Goal: Task Accomplishment & Management: Use online tool/utility

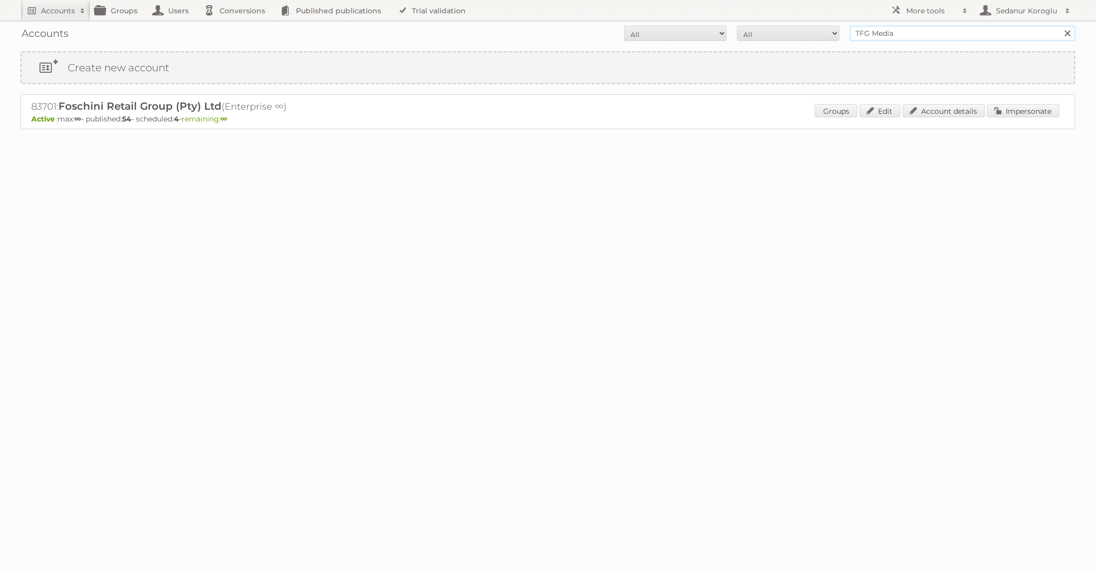
drag, startPoint x: 0, startPoint y: 0, endPoint x: 787, endPoint y: 34, distance: 787.9
click at [790, 34] on form "All Active Expired Pending All Paid Trials Self service TFG Media Search" at bounding box center [548, 33] width 1055 height 15
type input "dm drogerie"
click at [1059, 26] on input "Search" at bounding box center [1066, 33] width 15 height 15
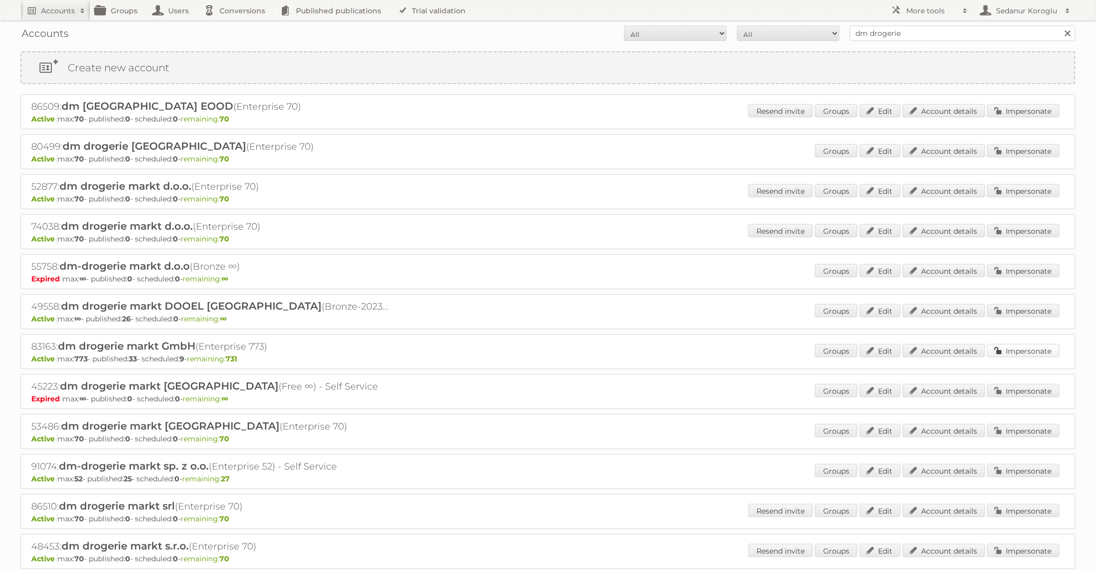
click at [1007, 348] on link "Impersonate" at bounding box center [1023, 350] width 72 height 13
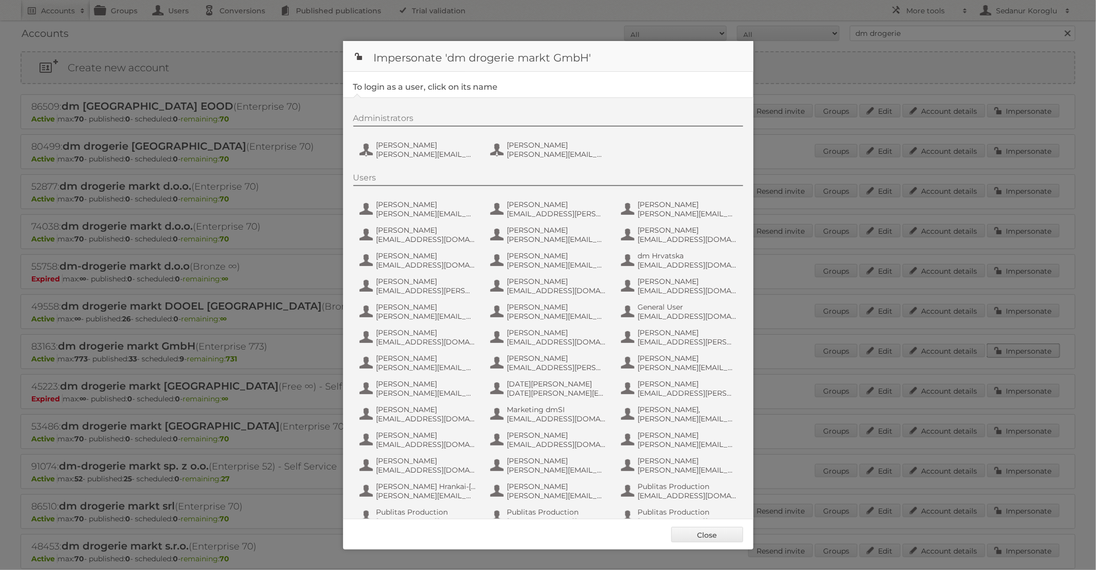
scroll to position [97, 0]
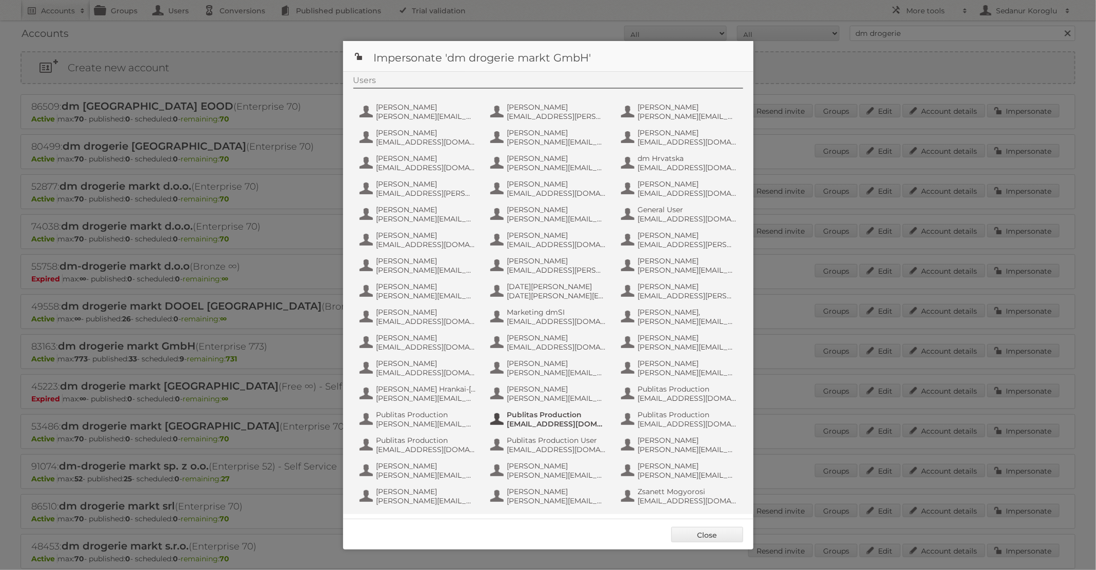
click at [577, 421] on span "[EMAIL_ADDRESS][DOMAIN_NAME]" at bounding box center [556, 423] width 99 height 9
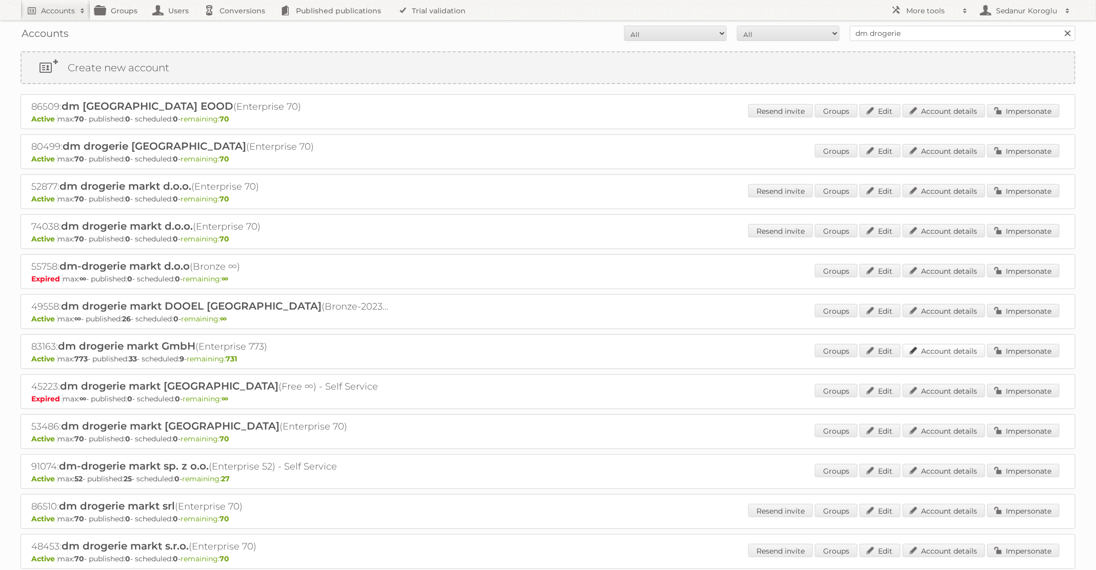
click at [919, 350] on link "Account details" at bounding box center [944, 350] width 83 height 13
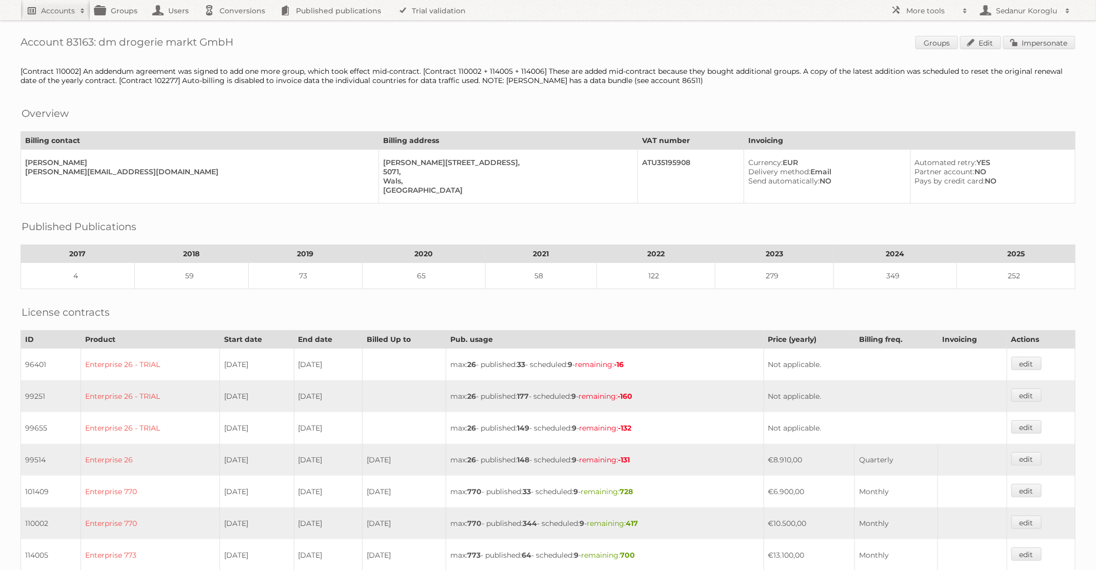
click at [64, 10] on h2 "Accounts" at bounding box center [58, 11] width 34 height 10
click at [60, 50] on link "Advanced Search" at bounding box center [138, 54] width 235 height 15
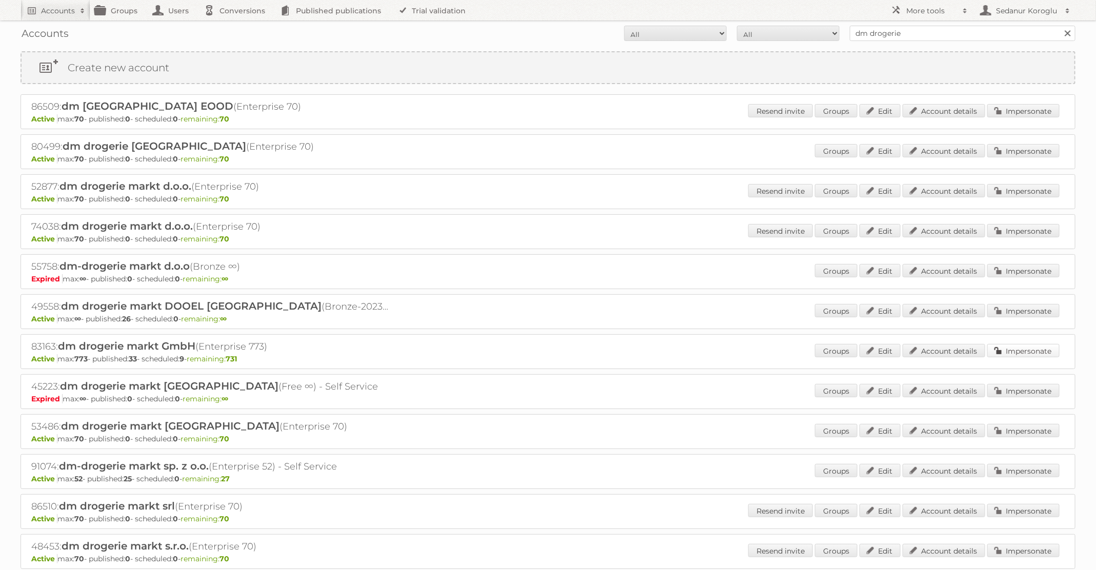
click at [1006, 348] on link "Impersonate" at bounding box center [1023, 350] width 72 height 13
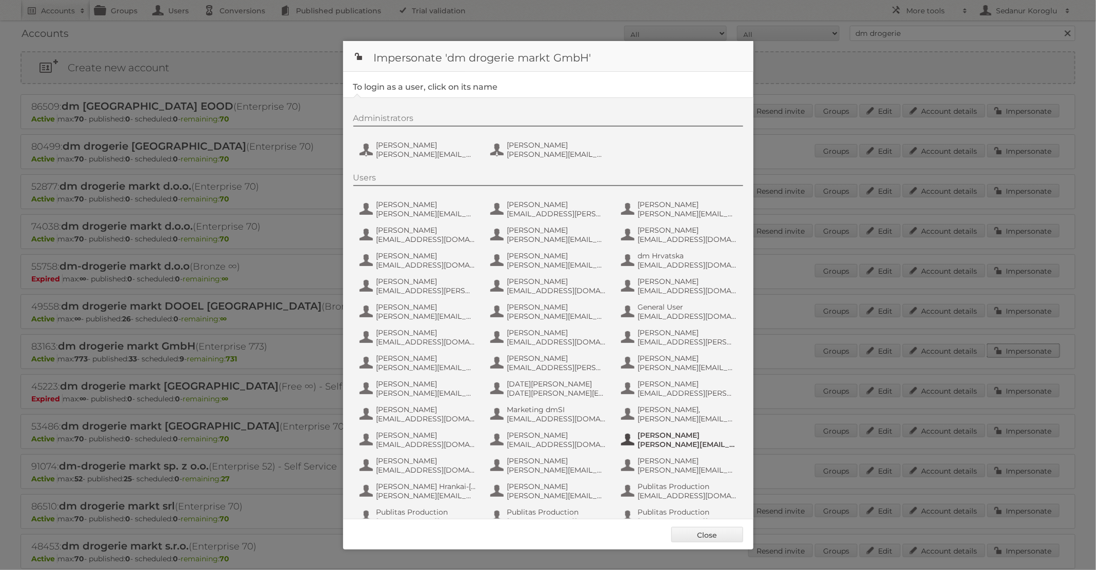
scroll to position [97, 0]
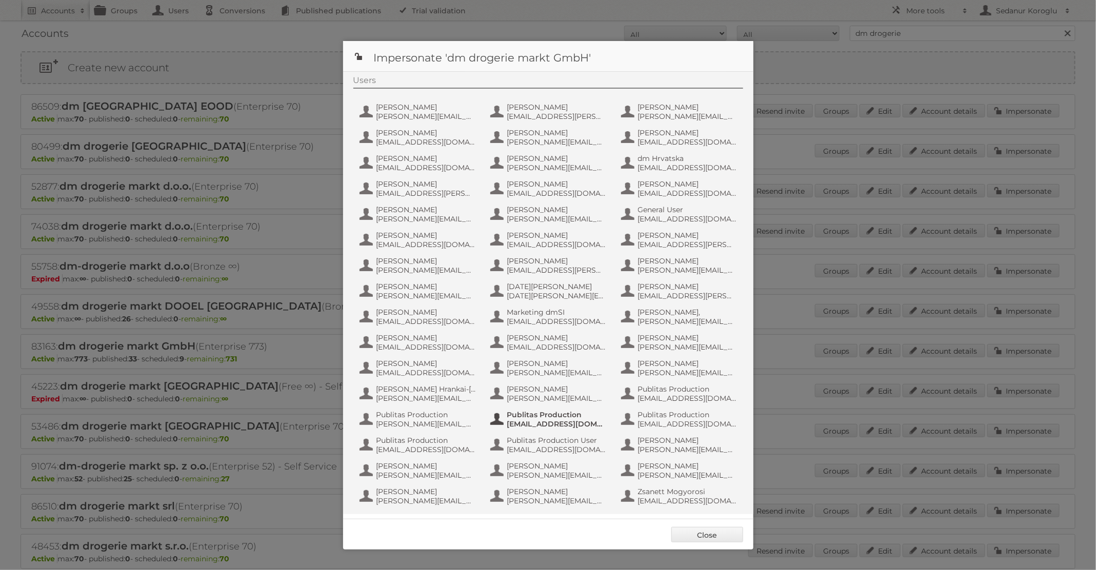
click at [551, 427] on span "[EMAIL_ADDRESS][DOMAIN_NAME]" at bounding box center [556, 423] width 99 height 9
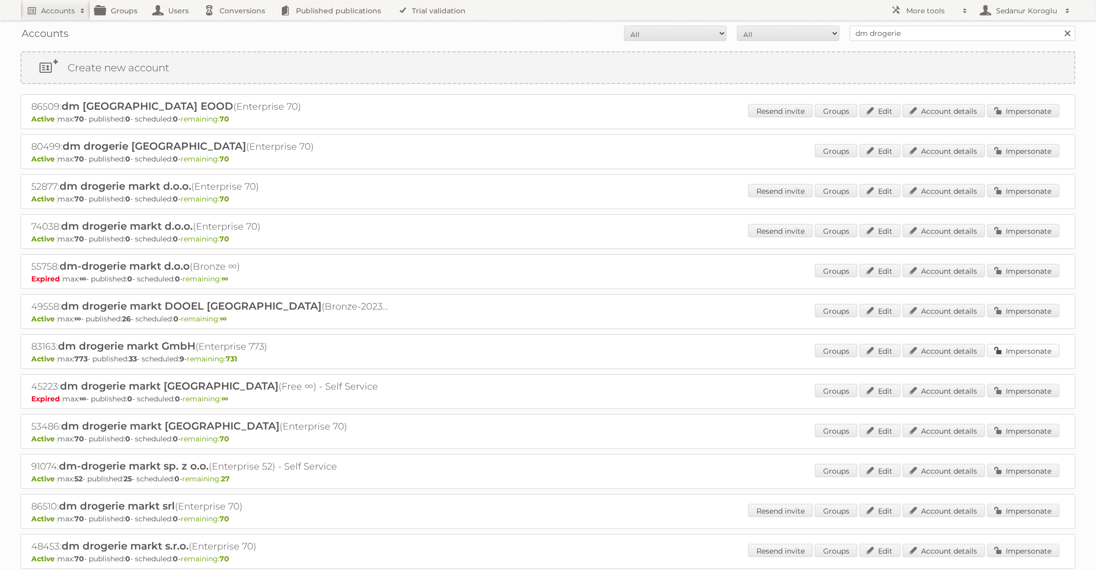
click at [1014, 345] on link "Impersonate" at bounding box center [1023, 350] width 72 height 13
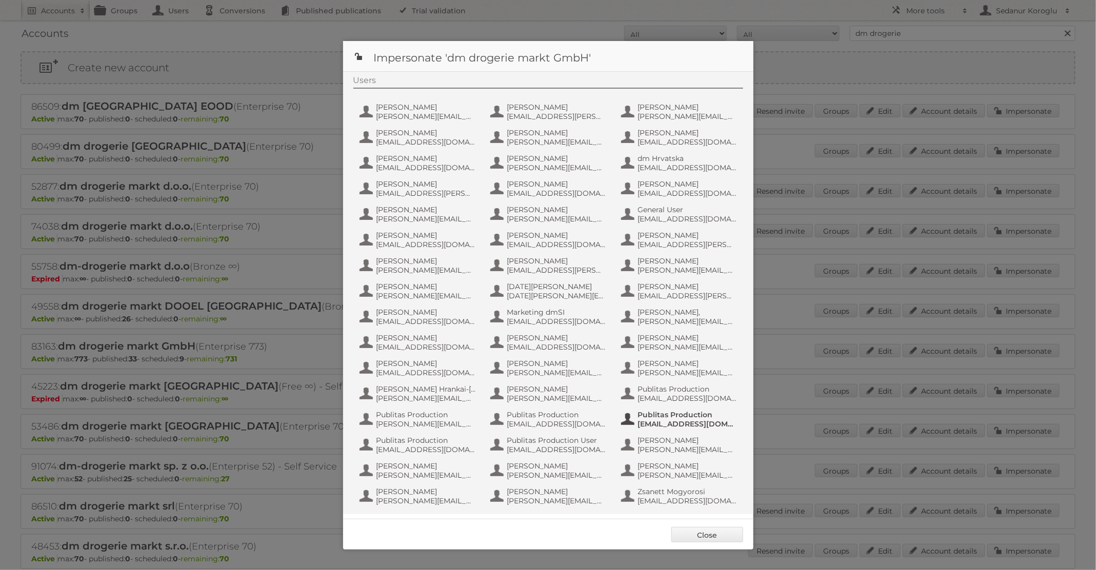
click at [662, 422] on span "fs+dmslovakia@publitas.com" at bounding box center [687, 423] width 99 height 9
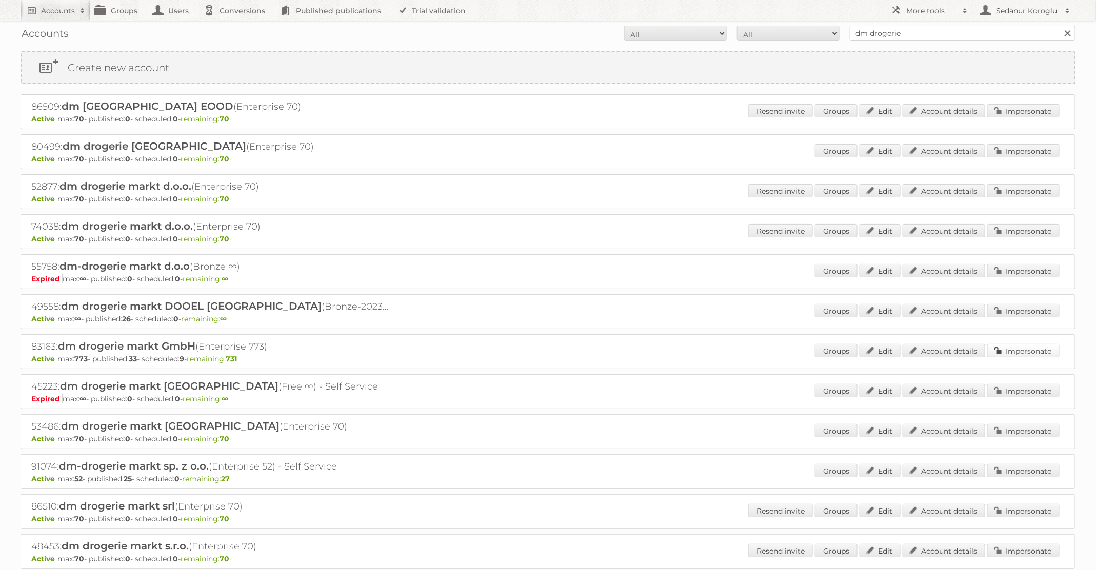
click at [1005, 351] on link "Impersonate" at bounding box center [1023, 350] width 72 height 13
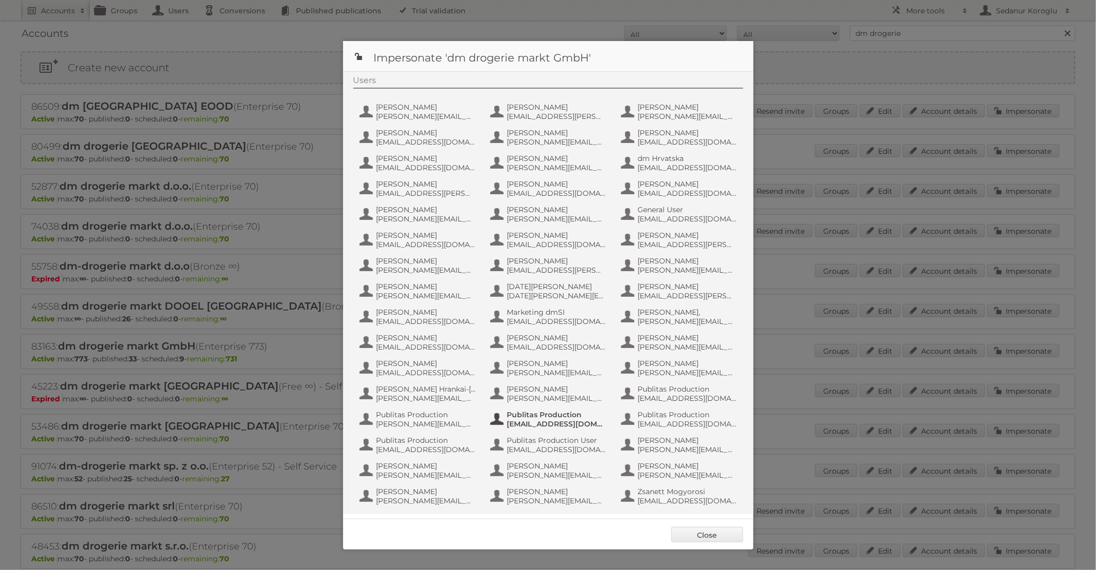
click at [533, 412] on span "Publitas Production" at bounding box center [556, 414] width 99 height 9
